Goal: Task Accomplishment & Management: Manage account settings

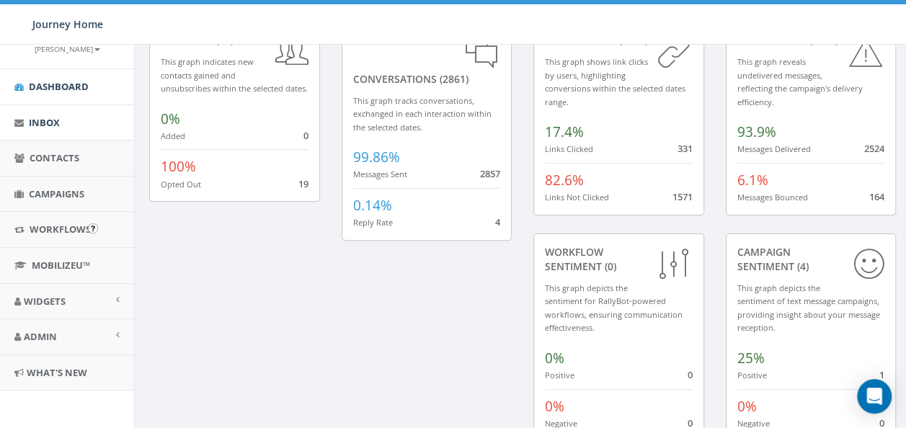
scroll to position [104, 0]
click at [63, 338] on link "Admin" at bounding box center [67, 336] width 134 height 35
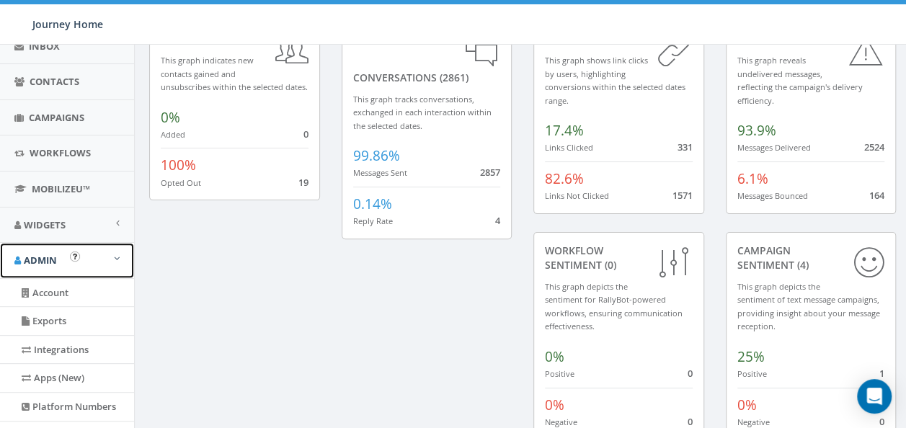
scroll to position [170, 0]
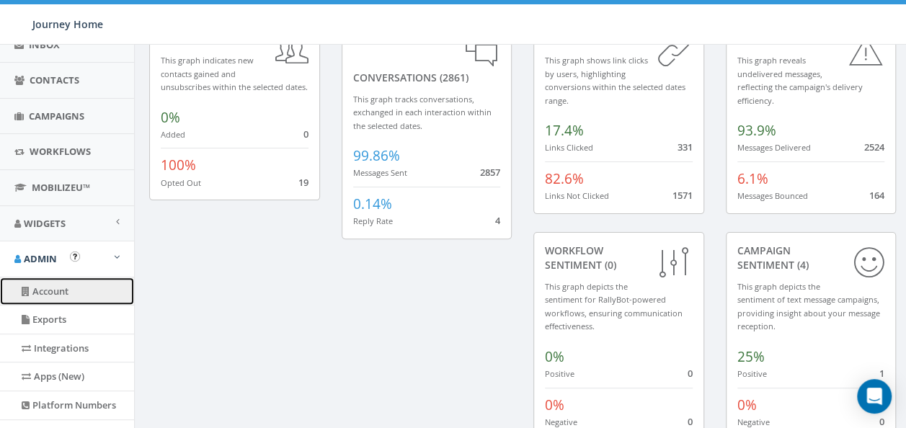
click at [54, 285] on link "Account" at bounding box center [67, 291] width 134 height 28
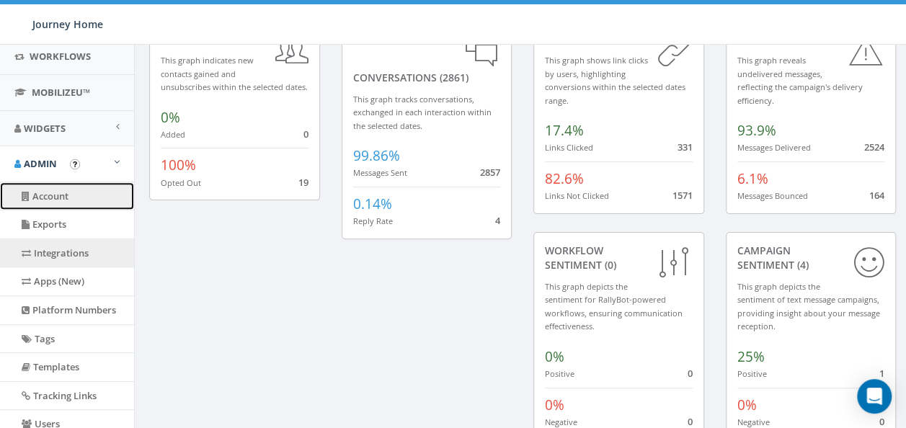
scroll to position [282, 0]
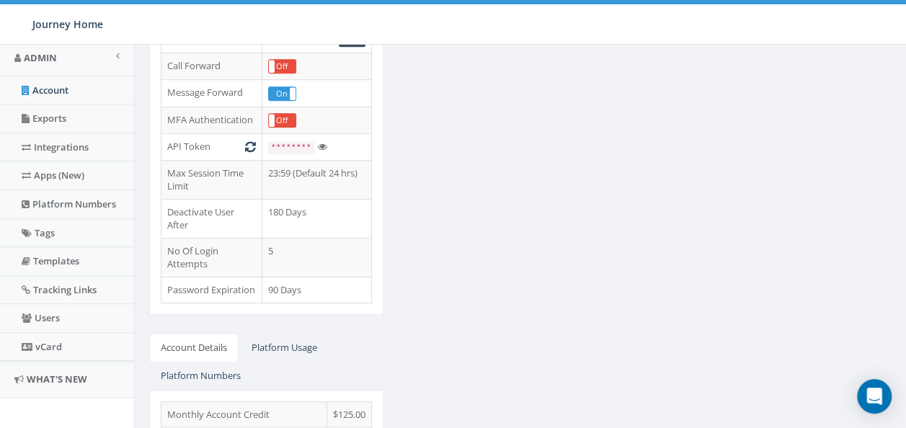
scroll to position [391, 0]
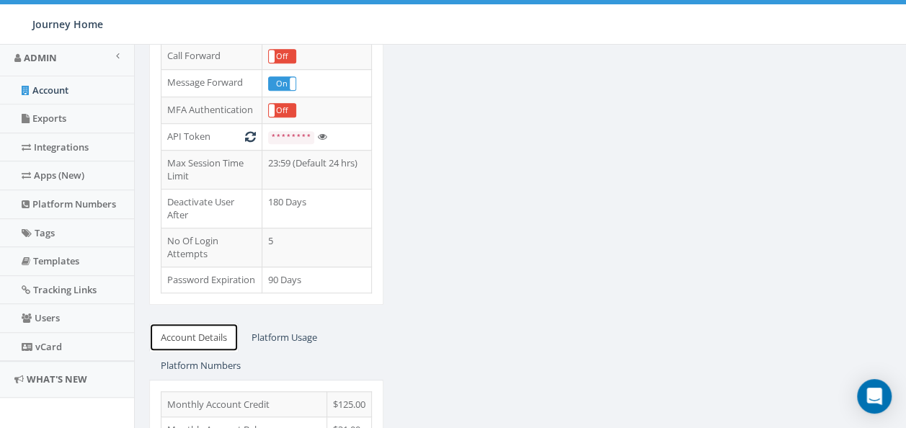
click at [203, 323] on link "Account Details" at bounding box center [193, 338] width 89 height 30
